Goal: Information Seeking & Learning: Learn about a topic

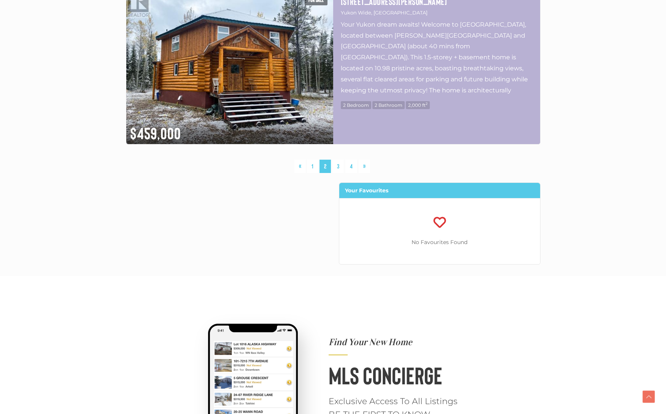
scroll to position [2083, 0]
click at [353, 168] on link "4" at bounding box center [351, 165] width 12 height 13
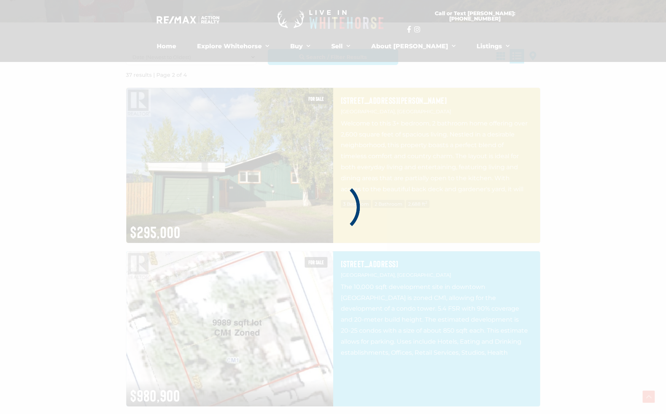
scroll to position [177, 0]
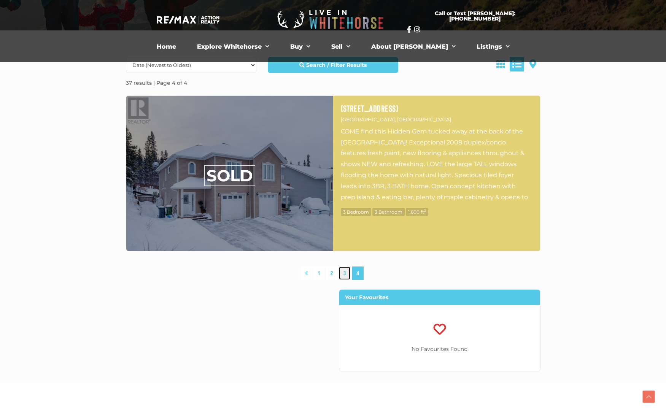
click at [344, 275] on link "3" at bounding box center [344, 273] width 11 height 13
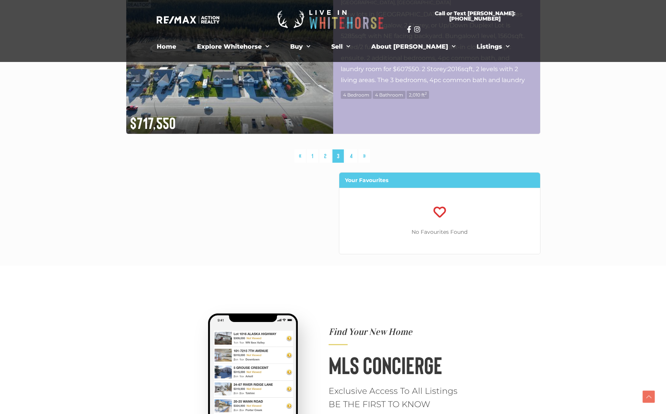
scroll to position [2101, 0]
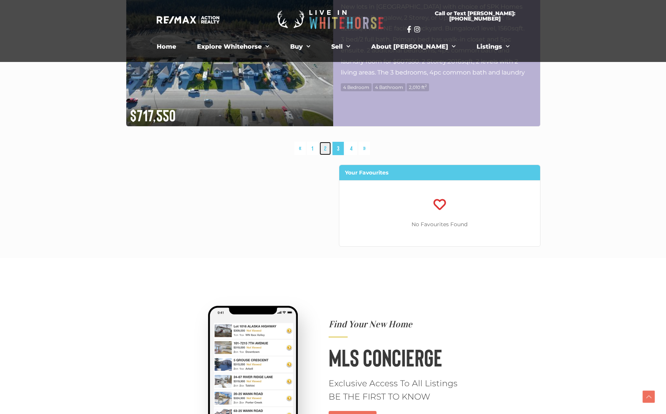
click at [325, 148] on link "2" at bounding box center [325, 148] width 11 height 13
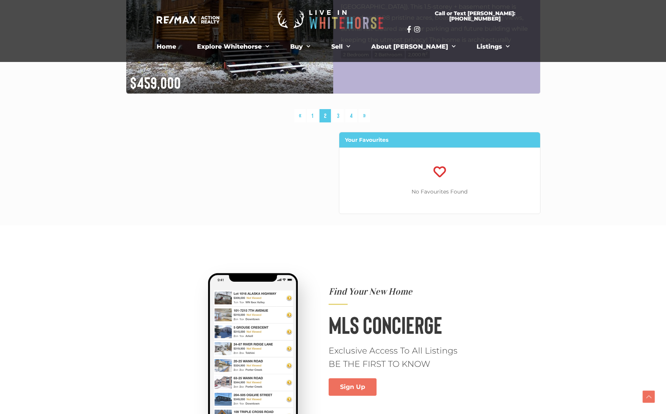
scroll to position [2128, 0]
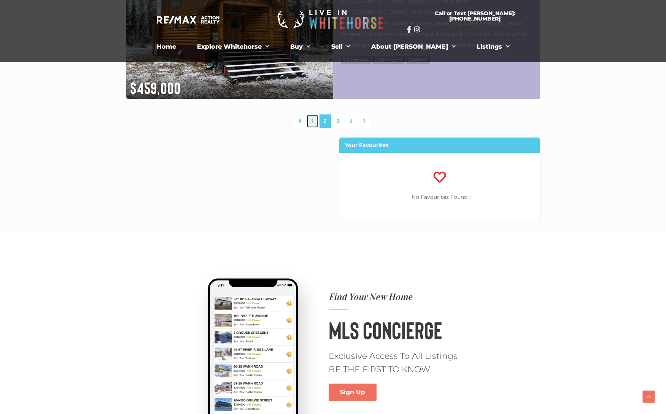
click at [309, 121] on link "1" at bounding box center [312, 121] width 11 height 13
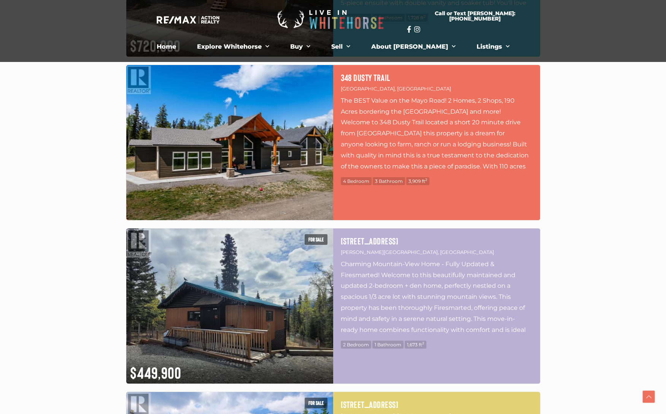
scroll to position [1188, 0]
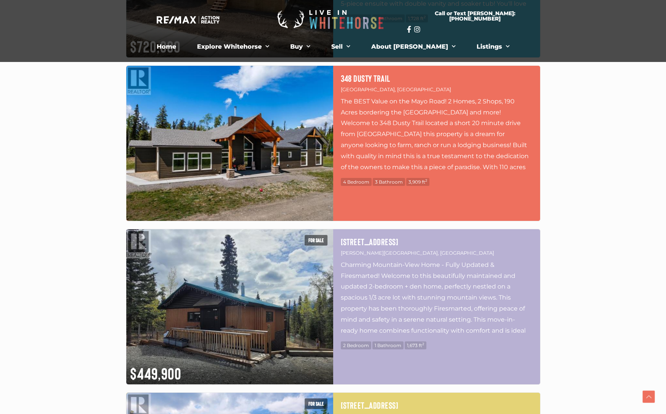
click at [310, 123] on img at bounding box center [229, 143] width 207 height 155
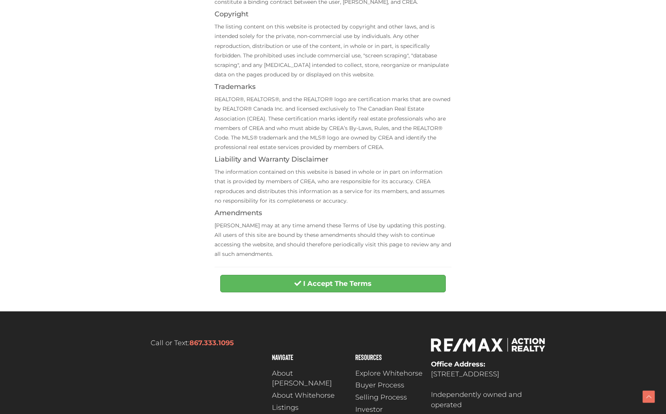
scroll to position [235, 0]
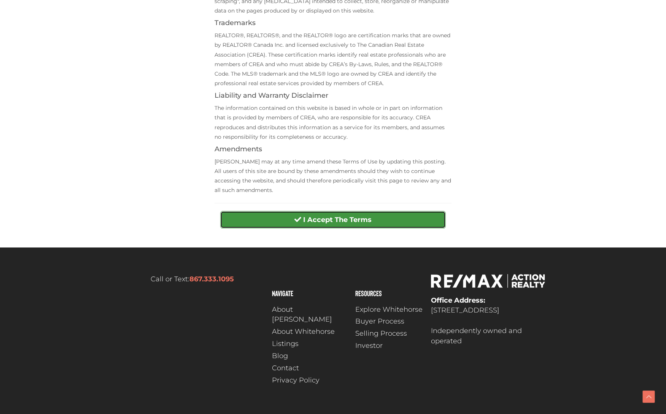
click at [331, 219] on strong "I Accept The Terms" at bounding box center [337, 220] width 68 height 8
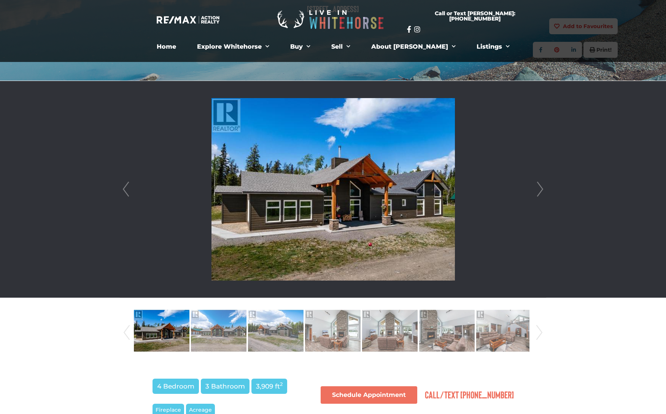
scroll to position [151, 0]
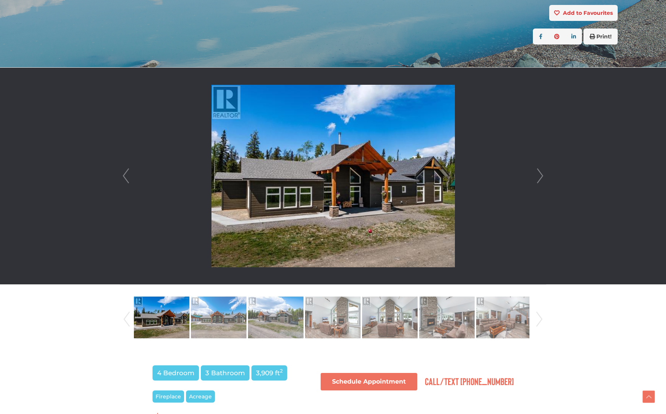
click at [539, 174] on link "Next" at bounding box center [540, 176] width 11 height 217
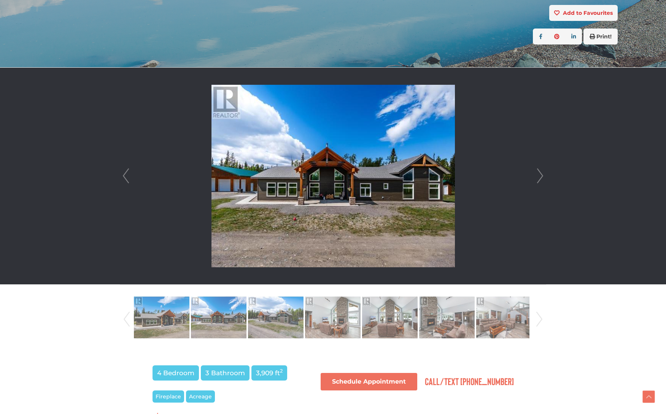
click at [539, 174] on link "Next" at bounding box center [540, 176] width 11 height 217
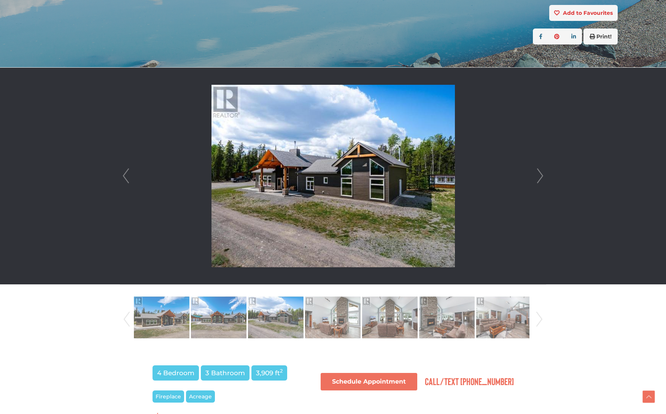
click at [539, 174] on link "Next" at bounding box center [540, 176] width 11 height 217
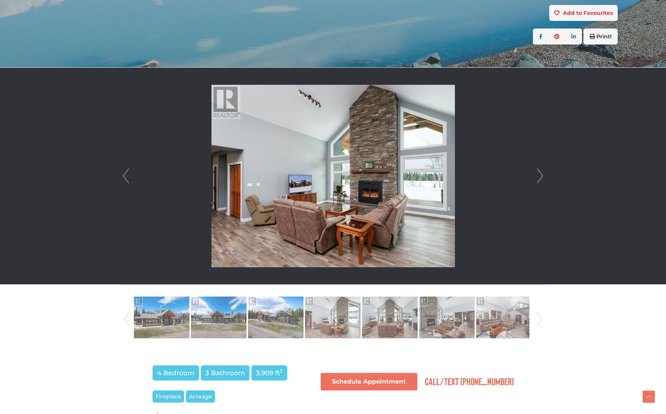
click at [539, 174] on link "Next" at bounding box center [540, 176] width 11 height 217
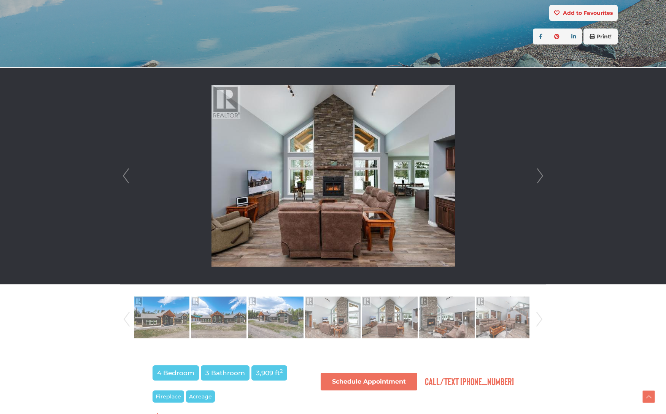
click at [539, 174] on link "Next" at bounding box center [540, 176] width 11 height 217
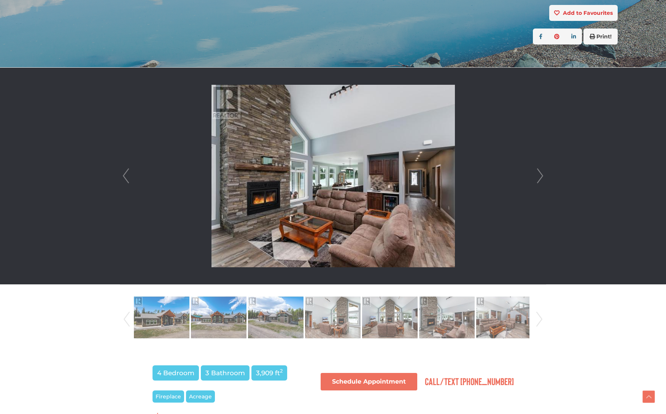
click at [539, 174] on link "Next" at bounding box center [540, 176] width 11 height 217
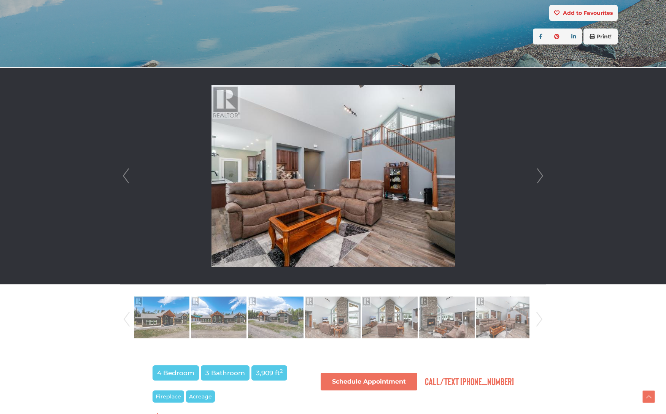
click at [539, 174] on link "Next" at bounding box center [540, 176] width 11 height 217
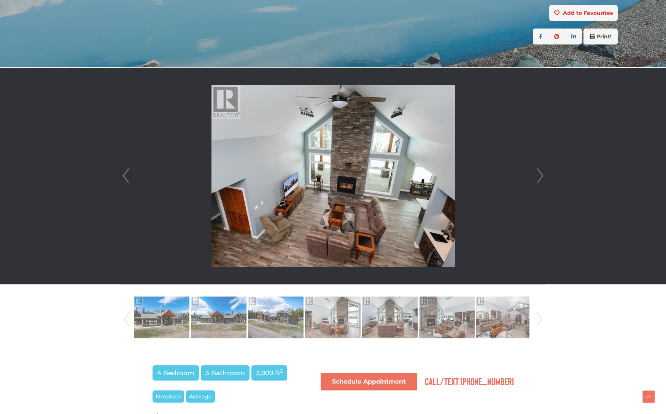
click at [539, 174] on link "Next" at bounding box center [540, 176] width 11 height 217
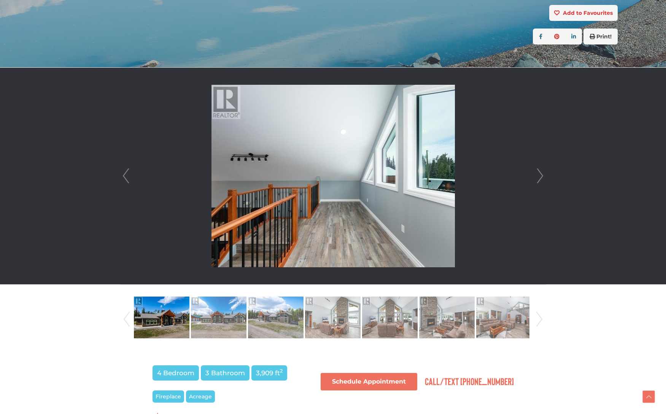
click at [539, 174] on link "Next" at bounding box center [540, 176] width 11 height 217
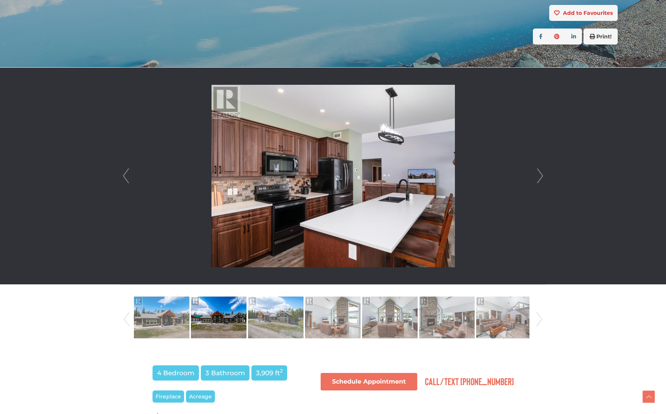
click at [539, 174] on link "Next" at bounding box center [540, 176] width 11 height 217
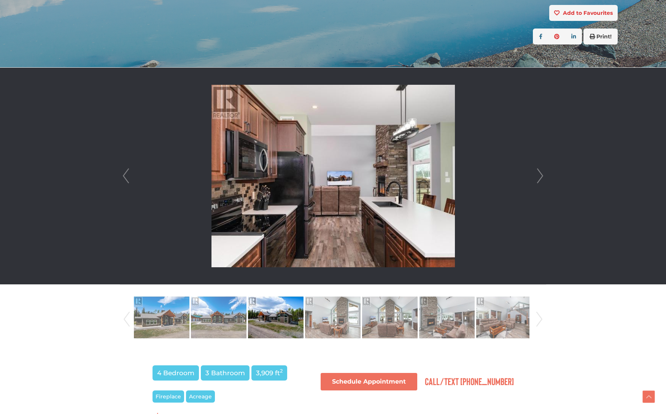
click at [539, 174] on link "Next" at bounding box center [540, 176] width 11 height 217
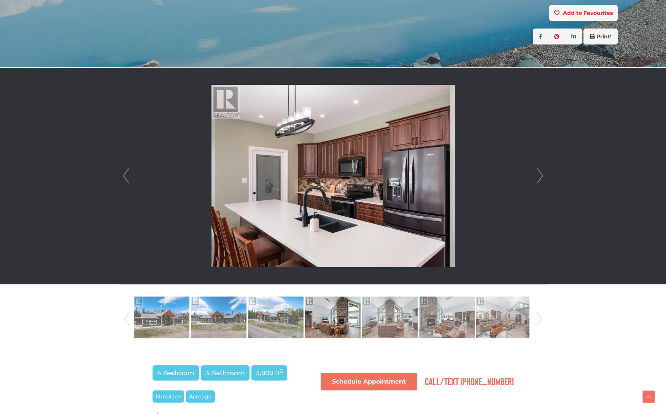
click at [539, 174] on link "Next" at bounding box center [540, 176] width 11 height 217
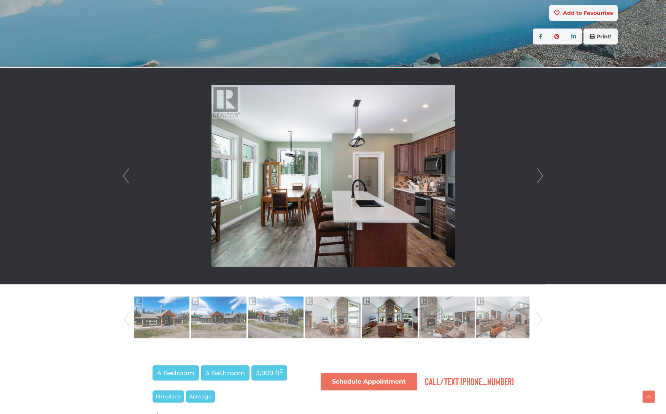
click at [539, 174] on link "Next" at bounding box center [540, 176] width 11 height 217
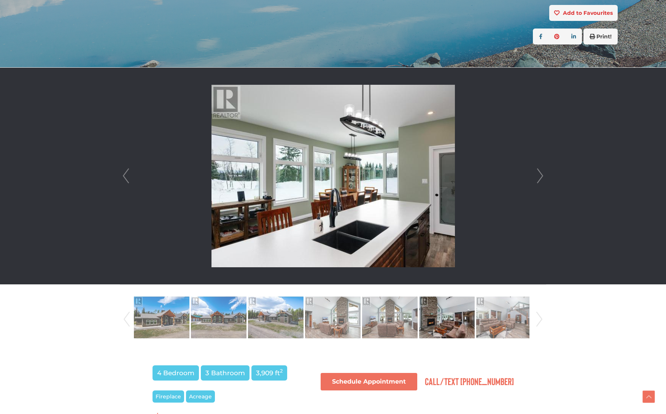
click at [539, 174] on link "Next" at bounding box center [540, 176] width 11 height 217
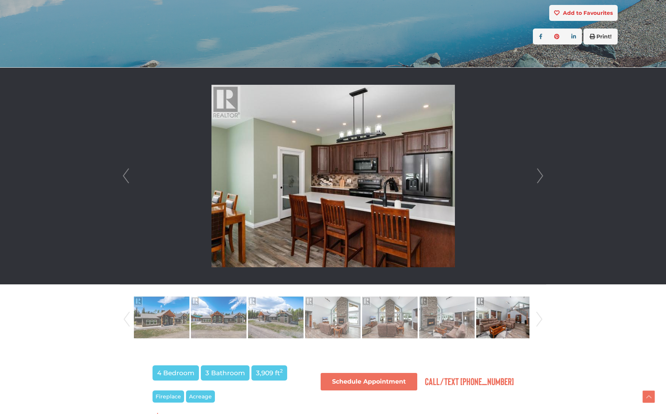
click at [539, 174] on link "Next" at bounding box center [540, 176] width 11 height 217
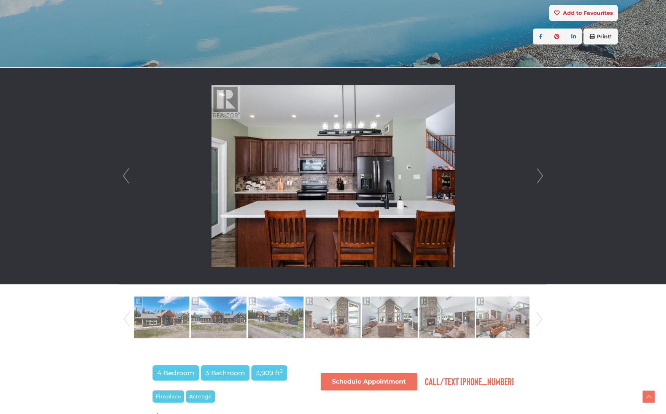
click at [539, 174] on link "Next" at bounding box center [540, 176] width 11 height 217
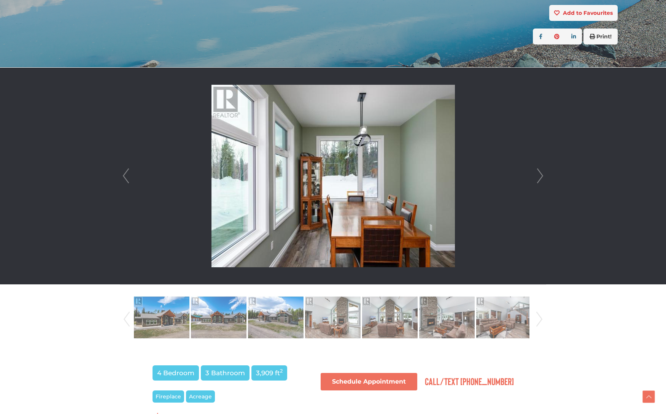
click at [539, 174] on link "Next" at bounding box center [540, 176] width 11 height 217
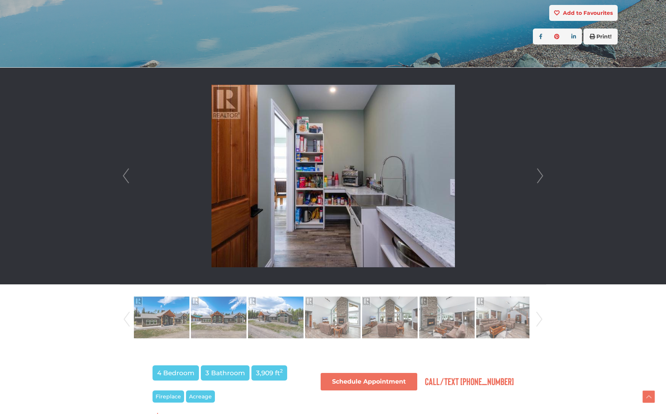
click at [539, 174] on link "Next" at bounding box center [540, 176] width 11 height 217
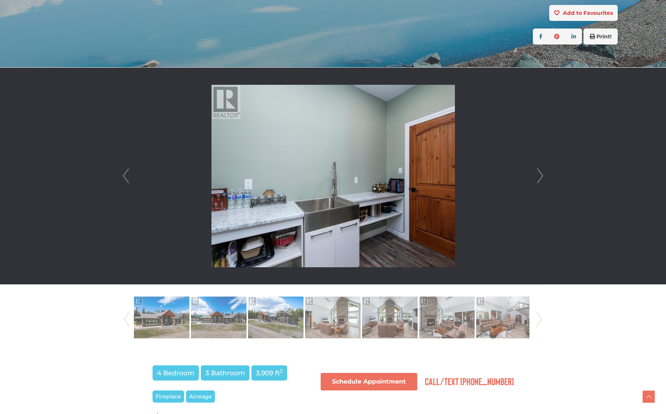
click at [539, 174] on link "Next" at bounding box center [540, 176] width 11 height 217
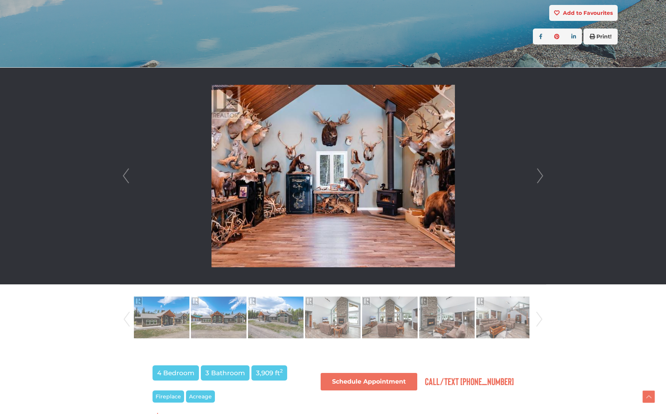
click at [539, 174] on link "Next" at bounding box center [540, 176] width 11 height 217
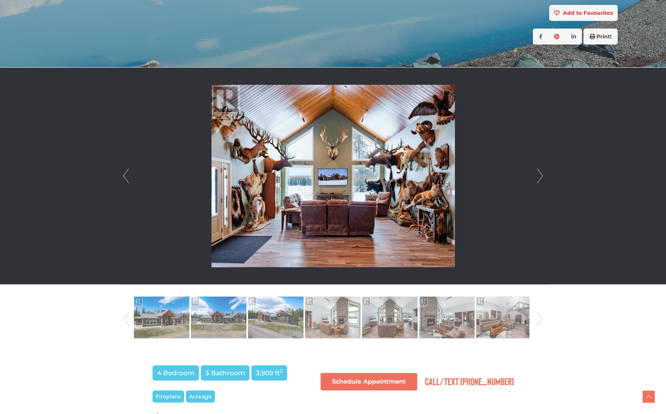
click at [539, 174] on link "Next" at bounding box center [540, 176] width 11 height 217
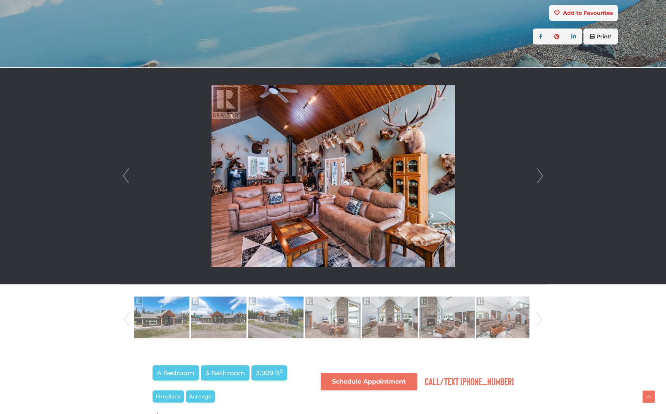
click at [539, 174] on link "Next" at bounding box center [540, 176] width 11 height 217
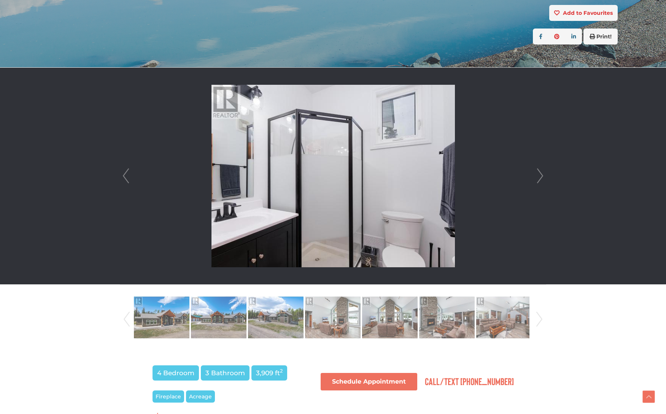
click at [539, 174] on link "Next" at bounding box center [540, 176] width 11 height 217
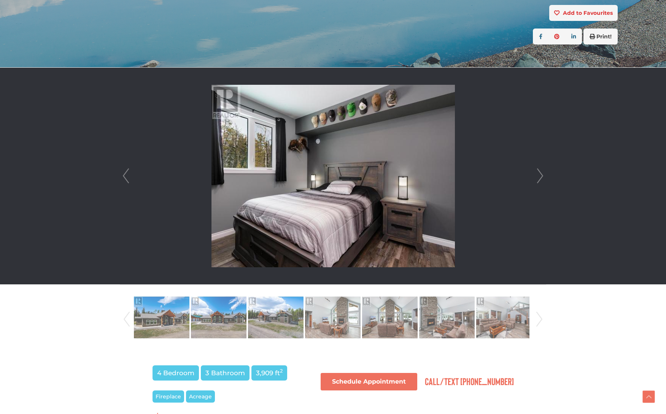
click at [539, 174] on link "Next" at bounding box center [540, 176] width 11 height 217
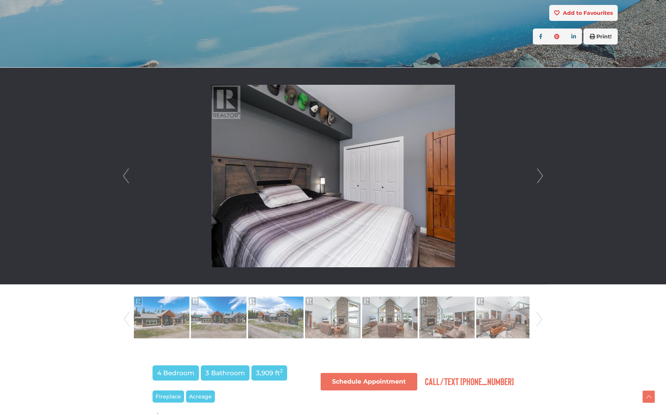
click at [539, 174] on link "Next" at bounding box center [540, 176] width 11 height 217
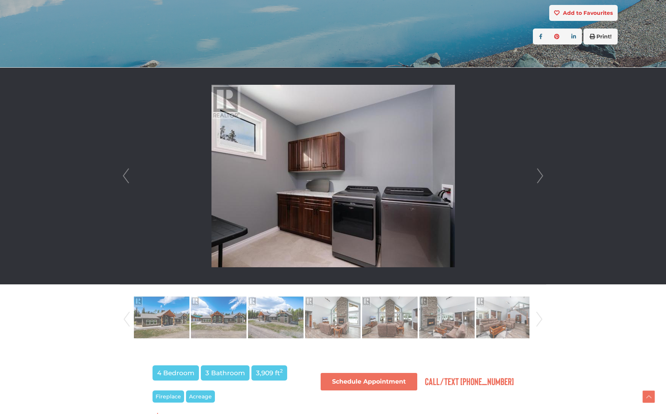
click at [539, 174] on link "Next" at bounding box center [540, 176] width 11 height 217
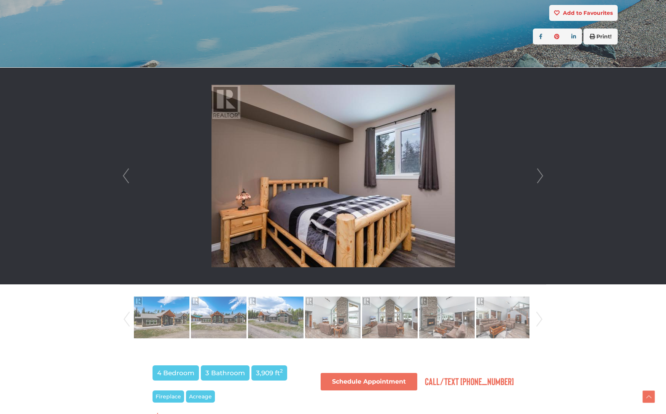
click at [539, 174] on link "Next" at bounding box center [540, 176] width 11 height 217
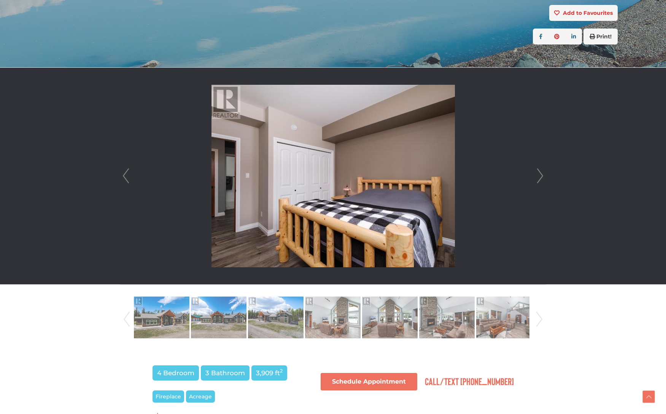
click at [539, 174] on link "Next" at bounding box center [540, 176] width 11 height 217
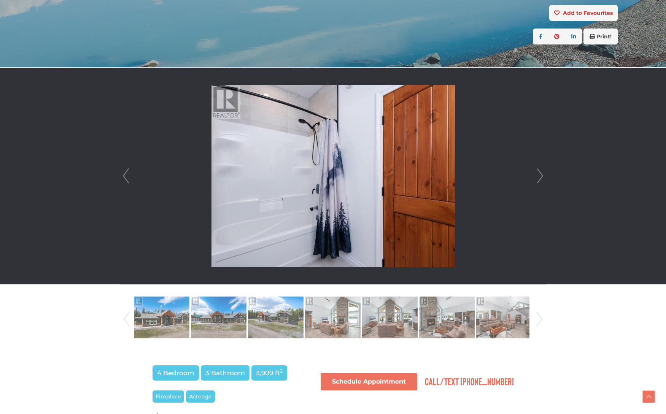
click at [539, 174] on link "Next" at bounding box center [540, 176] width 11 height 217
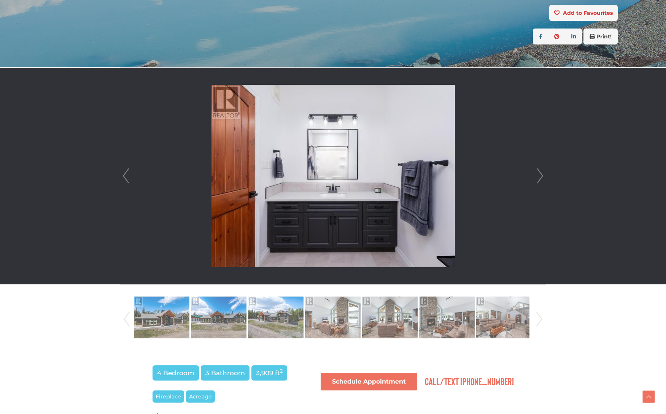
click at [539, 174] on link "Next" at bounding box center [540, 176] width 11 height 217
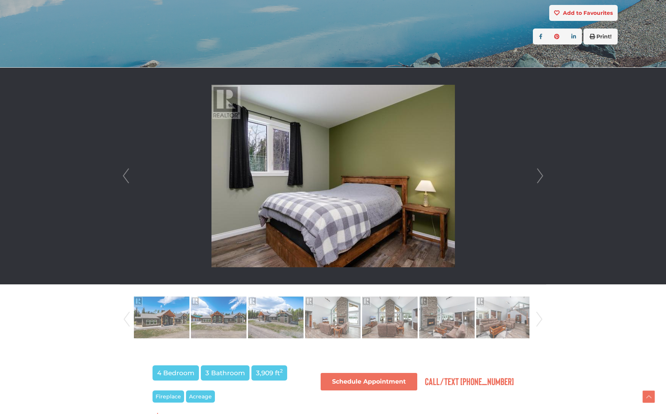
click at [539, 174] on link "Next" at bounding box center [540, 176] width 11 height 217
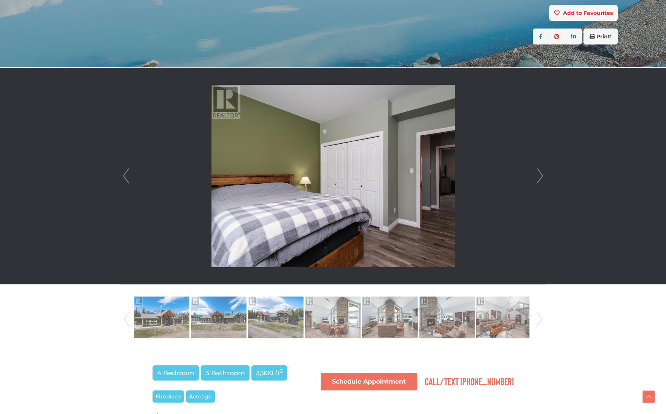
click at [539, 174] on link "Next" at bounding box center [540, 176] width 11 height 217
